Goal: Information Seeking & Learning: Understand process/instructions

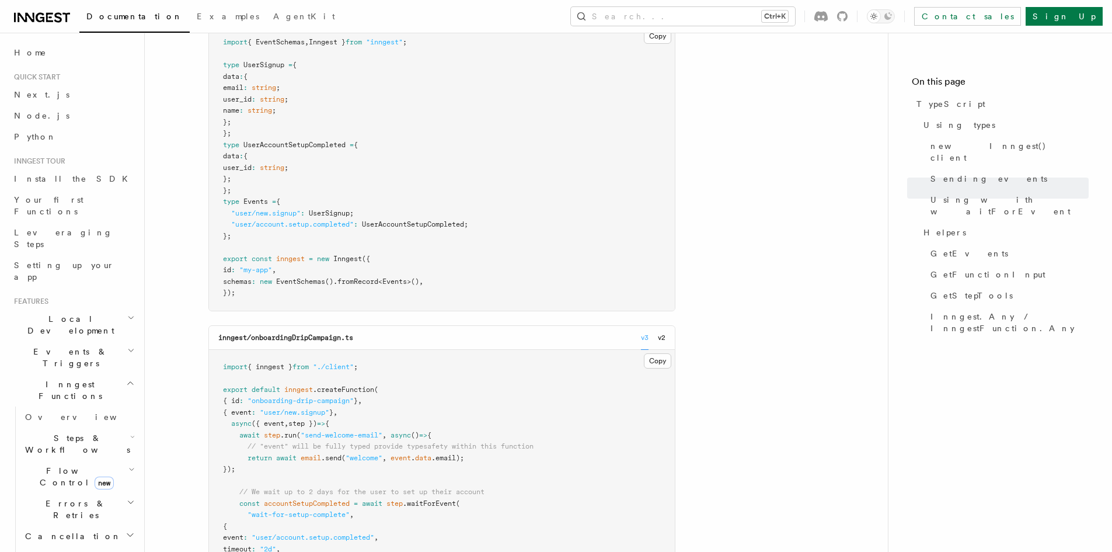
scroll to position [1400, 0]
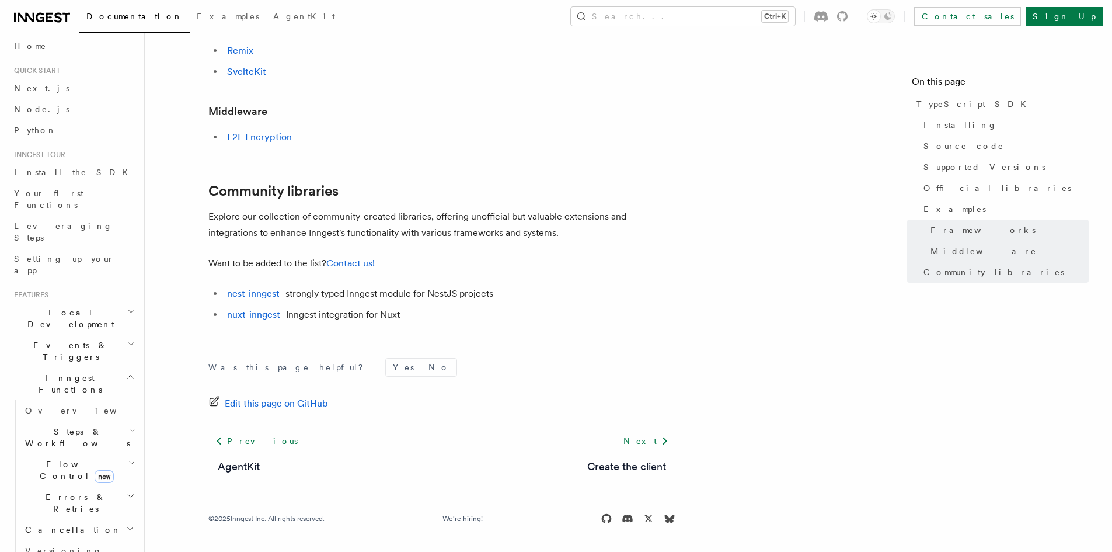
scroll to position [724, 0]
click at [274, 295] on link "nest-inngest" at bounding box center [253, 292] width 53 height 11
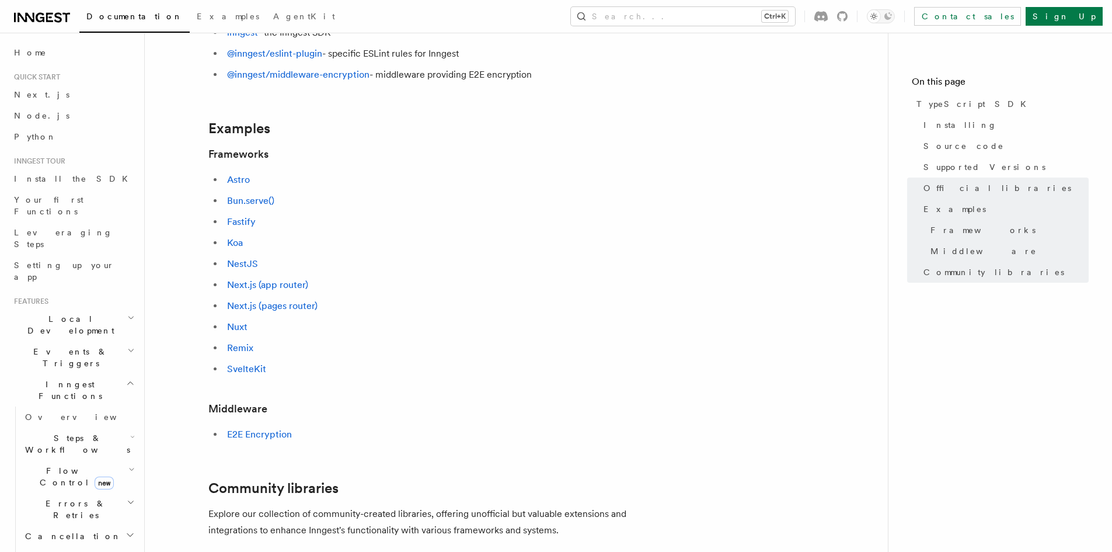
scroll to position [427, 0]
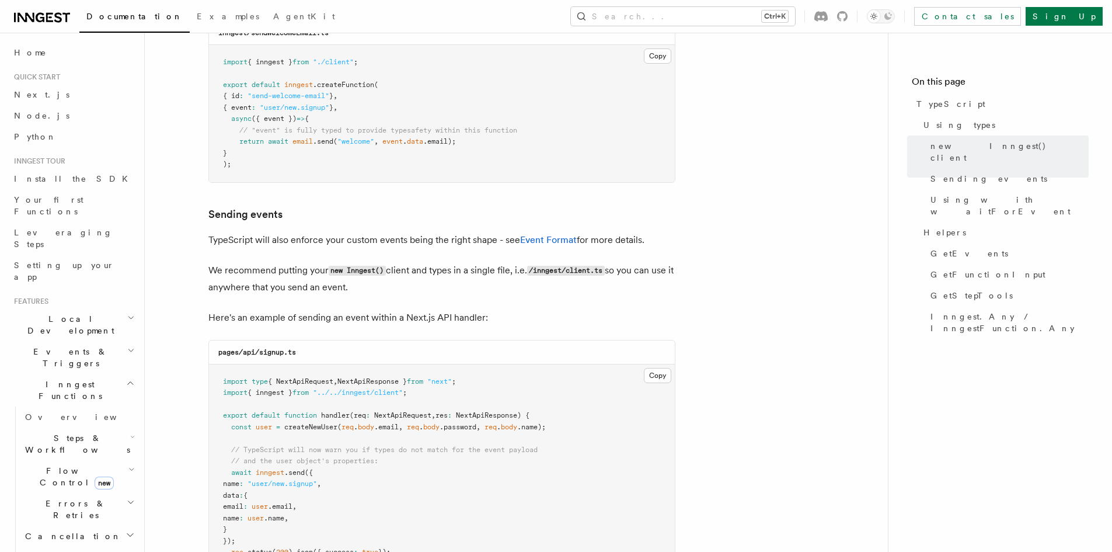
scroll to position [700, 0]
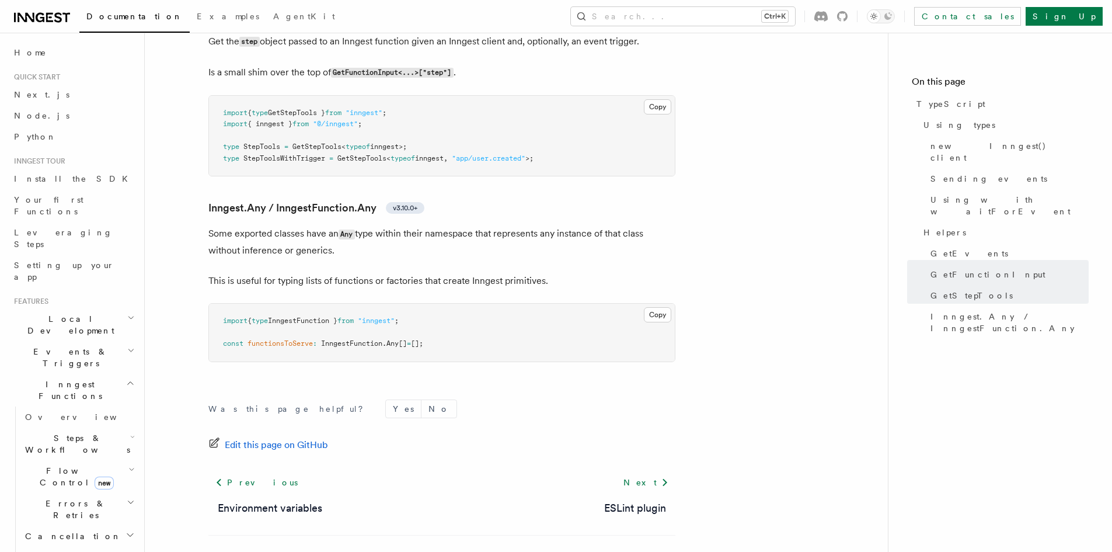
click at [681, 13] on button "Search... Ctrl+K" at bounding box center [683, 16] width 224 height 19
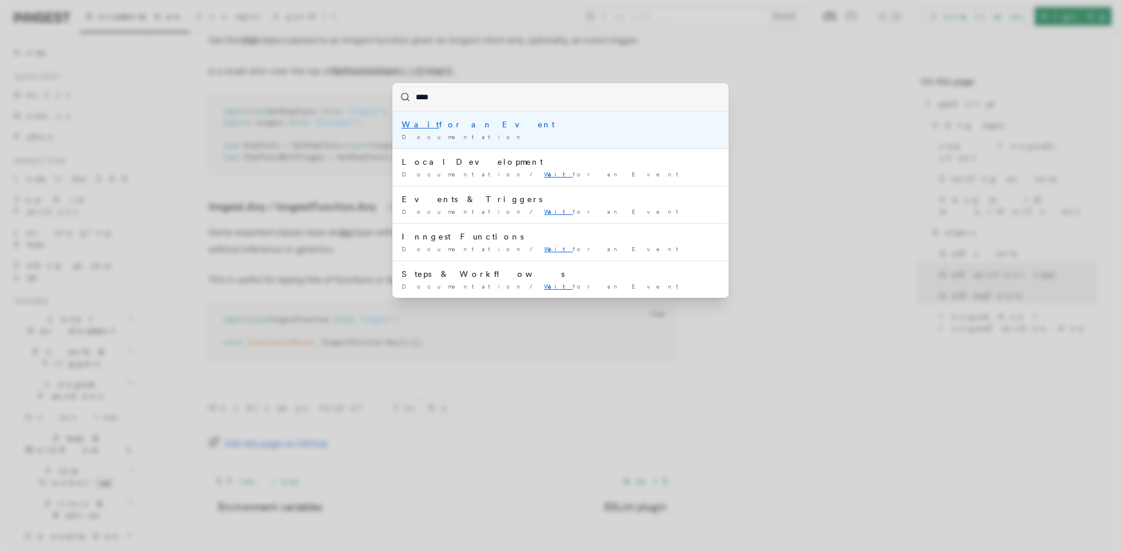
type input "****"
click at [806, 235] on div "**** Wait for an Event Documentation / Local Development Documentation / Wait f…" at bounding box center [560, 276] width 1121 height 552
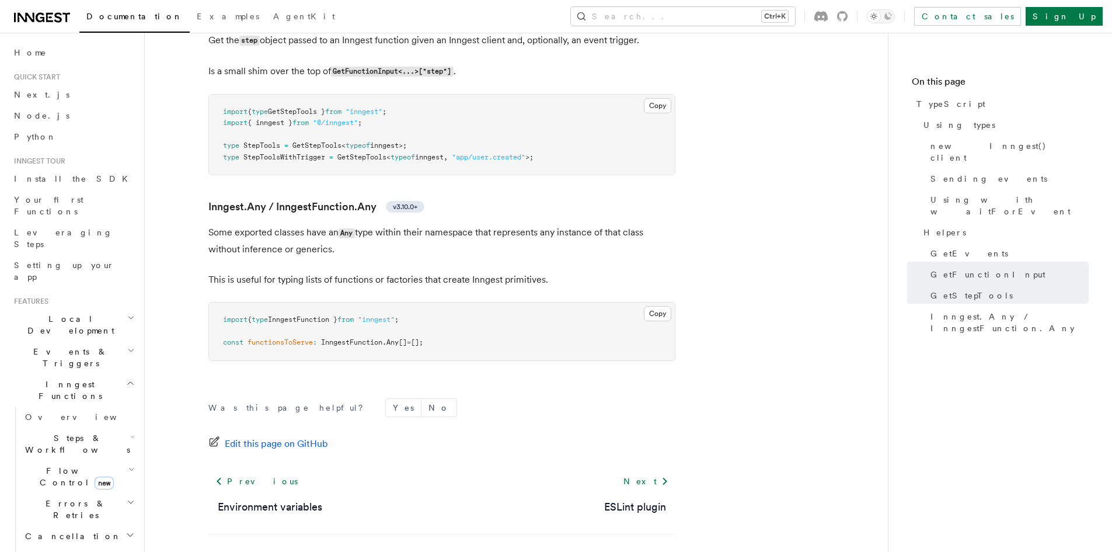
click at [83, 432] on span "Steps & Workflows" at bounding box center [75, 443] width 110 height 23
click at [79, 502] on link "Sleeps" at bounding box center [85, 512] width 106 height 21
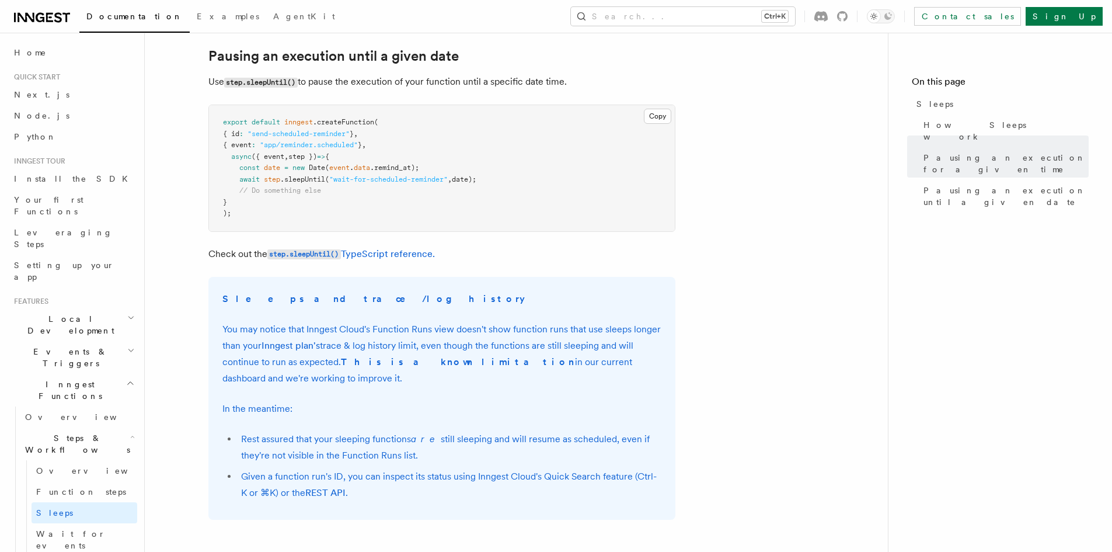
scroll to position [700, 0]
